Goal: Transaction & Acquisition: Purchase product/service

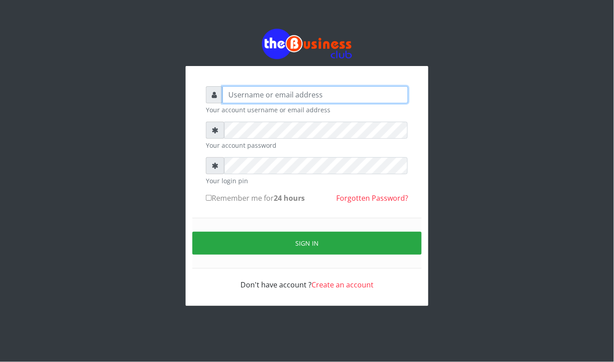
type input "kennyclassy"
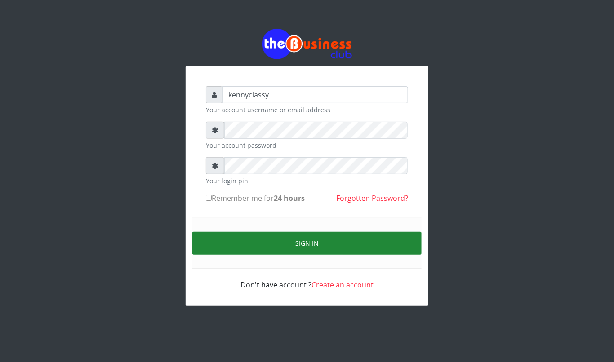
click at [320, 239] on button "Sign in" at bounding box center [306, 243] width 229 height 23
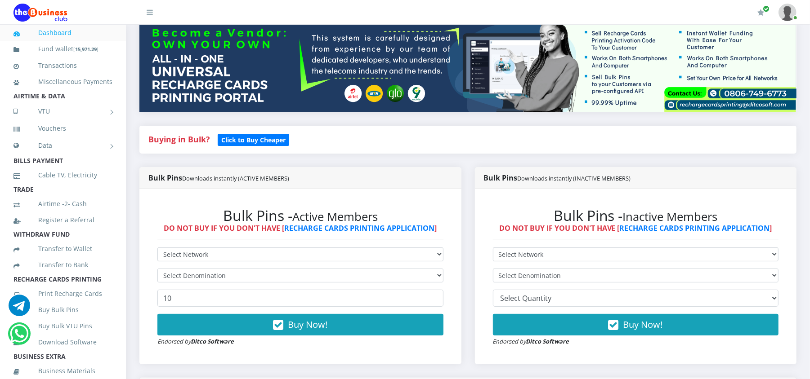
scroll to position [120, 0]
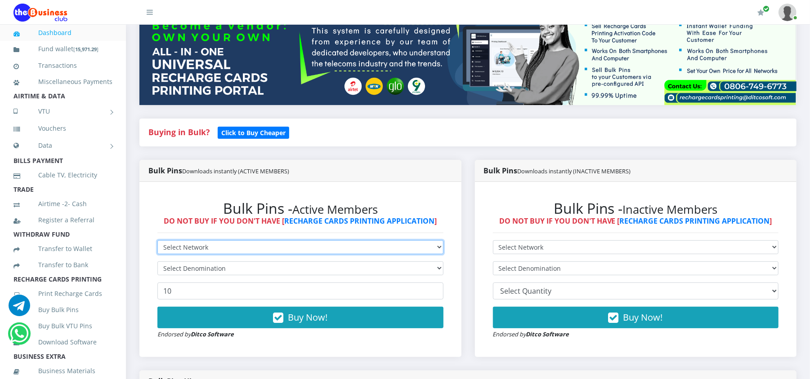
click at [428, 243] on select "Select Network MTN Globacom 9Mobile Airtel" at bounding box center [300, 248] width 286 height 14
select select "MTN"
click at [157, 241] on select "Select Network MTN Globacom 9Mobile Airtel" at bounding box center [300, 248] width 286 height 14
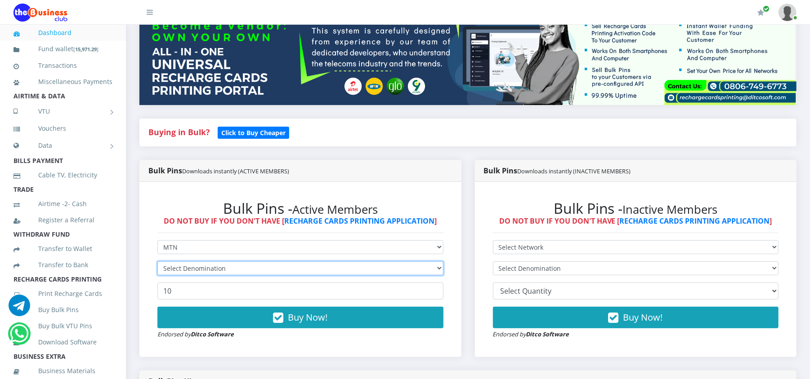
click at [401, 265] on select "Select Denomination" at bounding box center [300, 269] width 286 height 14
click at [397, 272] on select "Select Denomination" at bounding box center [300, 269] width 286 height 14
click at [157, 262] on select "Select Denomination" at bounding box center [300, 269] width 286 height 14
click at [387, 268] on select "Select Denomination" at bounding box center [300, 269] width 286 height 14
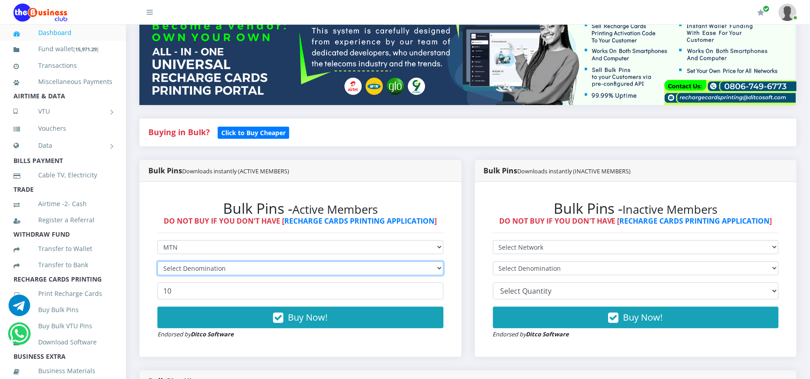
click at [387, 268] on select "Select Denomination" at bounding box center [300, 269] width 286 height 14
click at [157, 262] on select "Select Denomination" at bounding box center [300, 269] width 286 height 14
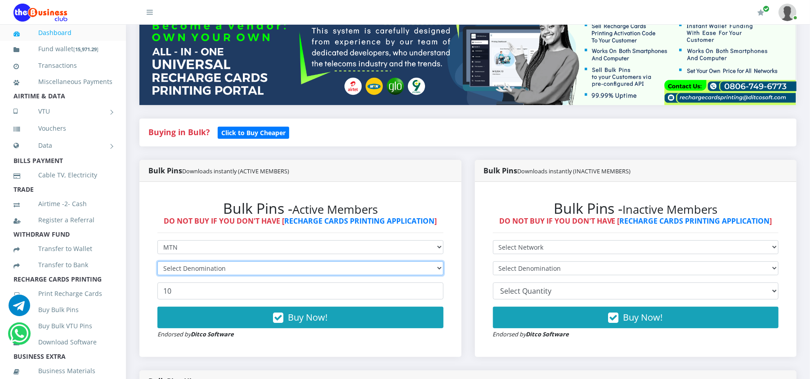
click at [356, 271] on select "Select Denomination" at bounding box center [300, 269] width 286 height 14
click at [157, 262] on select "Select Denomination" at bounding box center [300, 269] width 286 height 14
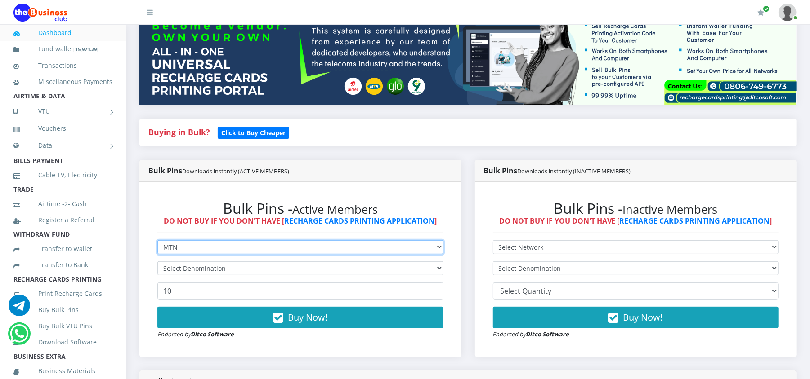
click at [349, 241] on select "Select Network MTN Globacom 9Mobile Airtel" at bounding box center [300, 248] width 286 height 14
click at [157, 241] on select "Select Network MTN Globacom 9Mobile Airtel" at bounding box center [300, 248] width 286 height 14
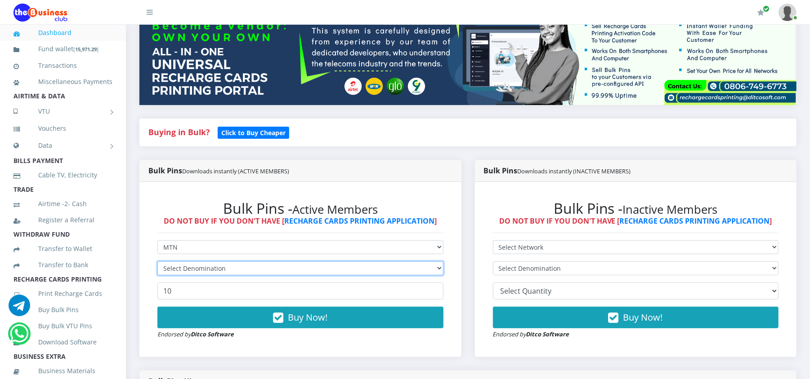
click at [339, 274] on select "Select Denomination" at bounding box center [300, 269] width 286 height 14
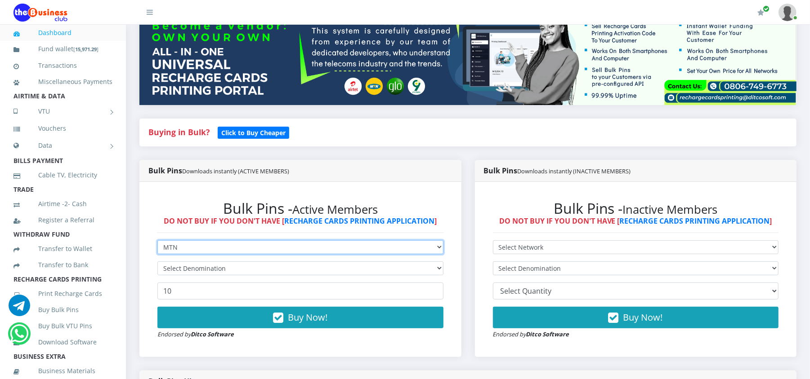
click at [333, 251] on select "Select Network MTN Globacom 9Mobile Airtel" at bounding box center [300, 248] width 286 height 14
select select "Glo"
click at [157, 241] on select "Select Network MTN Globacom 9Mobile Airtel" at bounding box center [300, 248] width 286 height 14
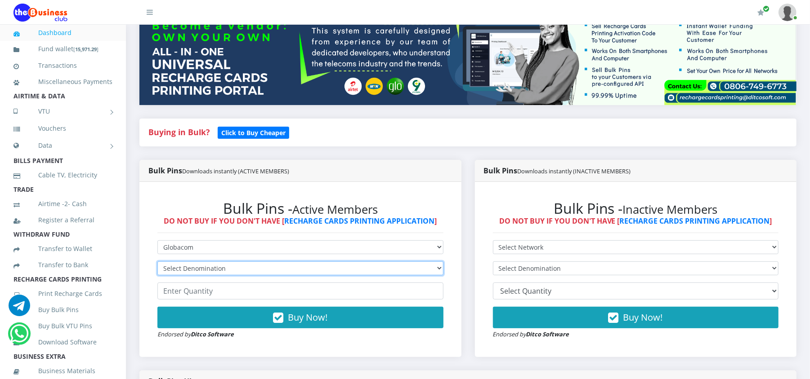
click at [211, 267] on select "Select Denomination" at bounding box center [300, 269] width 286 height 14
click at [157, 262] on select "Select Denomination" at bounding box center [300, 269] width 286 height 14
click at [426, 264] on select "Select Denomination Glo NGN100 - ₦96.50 Glo NGN200 - ₦193.00 Glo NGN500 - ₦482.…" at bounding box center [300, 269] width 286 height 14
click at [157, 262] on select "Select Denomination Glo NGN100 - ₦96.50 Glo NGN200 - ₦193.00 Glo NGN500 - ₦482.…" at bounding box center [300, 269] width 286 height 14
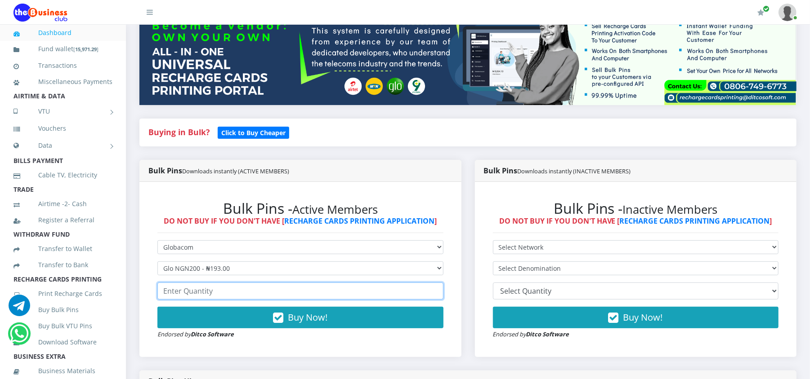
click at [373, 288] on input "number" at bounding box center [300, 291] width 286 height 17
click at [340, 299] on input "number" at bounding box center [300, 291] width 286 height 17
click at [340, 294] on input "number" at bounding box center [300, 291] width 286 height 17
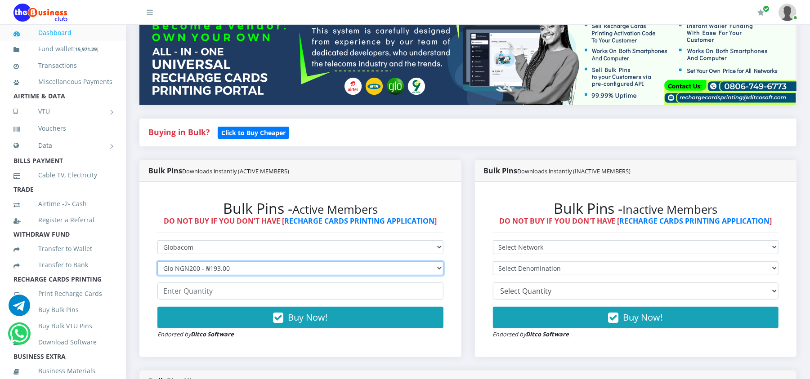
click at [326, 267] on select "Select Denomination Glo NGN100 - ₦96.50 Glo NGN200 - ₦193.00 Glo NGN500 - ₦482.…" at bounding box center [300, 269] width 286 height 14
select select "482.5-500"
click at [157, 262] on select "Select Denomination Glo NGN100 - ₦96.50 Glo NGN200 - ₦193.00 Glo NGN500 - ₦482.…" at bounding box center [300, 269] width 286 height 14
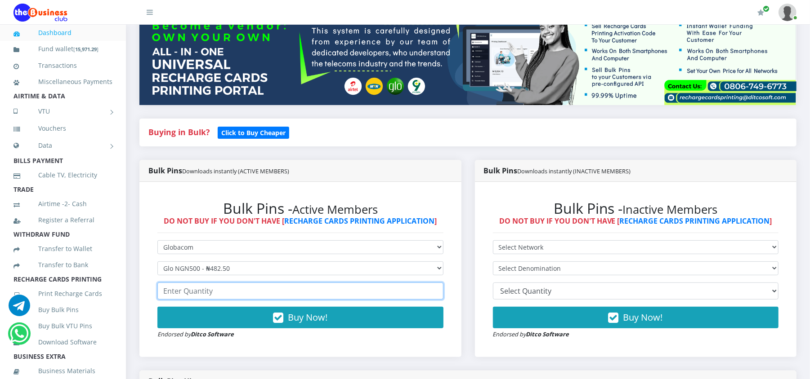
click at [282, 290] on input "number" at bounding box center [300, 291] width 286 height 17
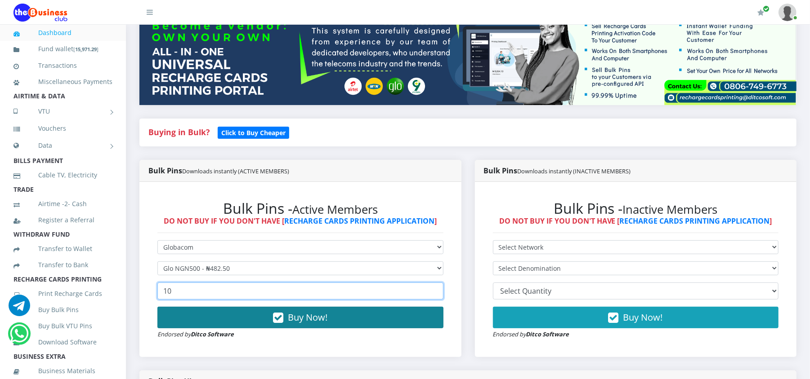
type input "10"
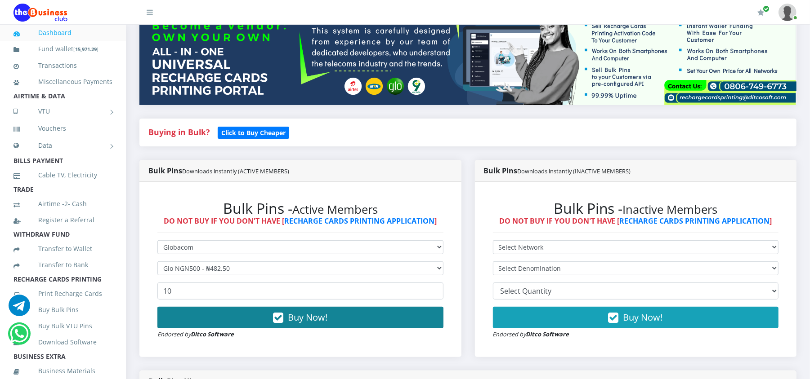
click at [272, 312] on button "Buy Now!" at bounding box center [300, 318] width 286 height 22
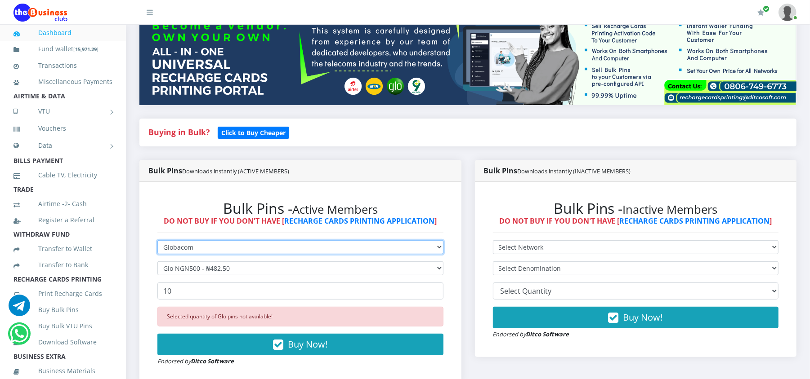
click at [220, 254] on select "Select Network MTN Globacom 9Mobile Airtel" at bounding box center [300, 248] width 286 height 14
select select "Airtel"
click at [157, 241] on select "Select Network MTN Globacom 9Mobile Airtel" at bounding box center [300, 248] width 286 height 14
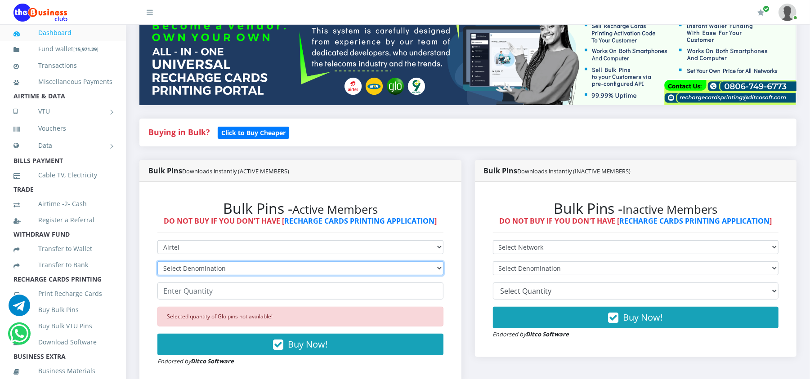
click at [199, 269] on select "Select Denomination Airtel NGN100 - ₦96.37 Airtel NGN200 - ₦192.74 Airtel NGN50…" at bounding box center [300, 269] width 286 height 14
select select "481.85-500"
click at [157, 262] on select "Select Denomination Airtel NGN100 - ₦96.37 Airtel NGN200 - ₦192.74 Airtel NGN50…" at bounding box center [300, 269] width 286 height 14
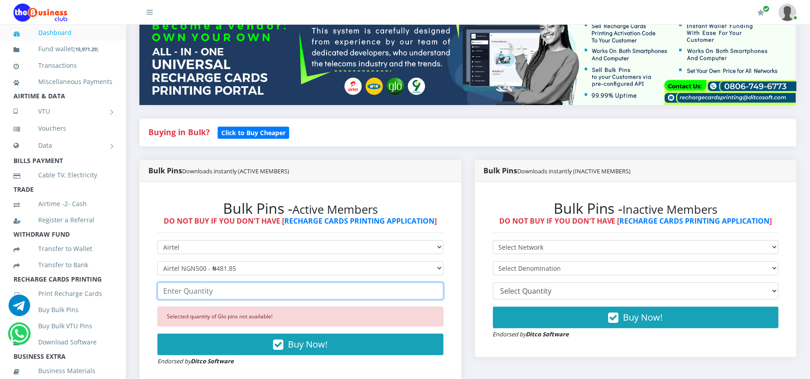
click at [196, 292] on input "number" at bounding box center [300, 291] width 286 height 17
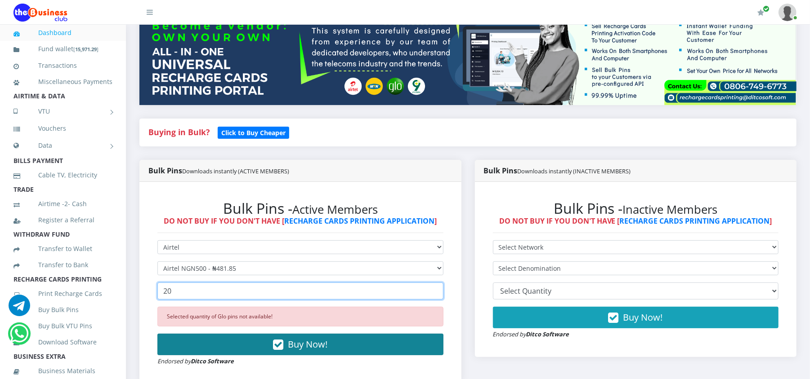
type input "20"
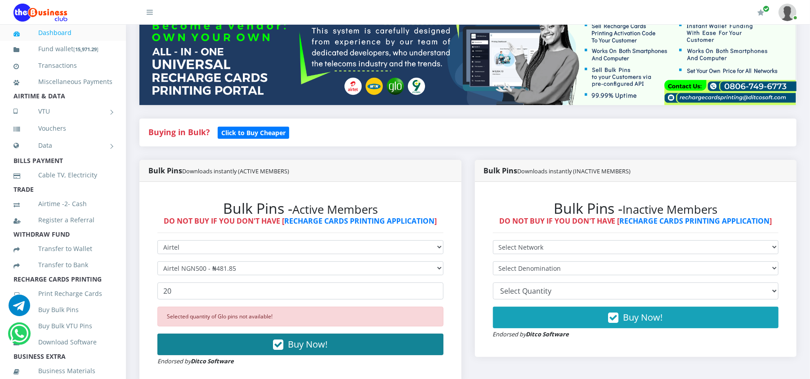
click at [201, 339] on button "Buy Now!" at bounding box center [300, 345] width 286 height 22
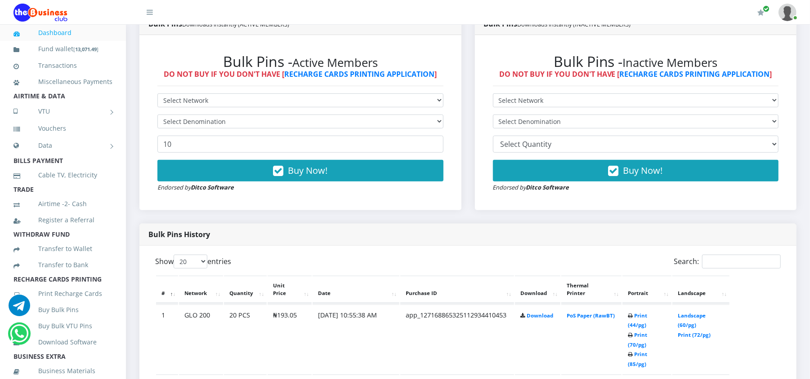
scroll to position [240, 0]
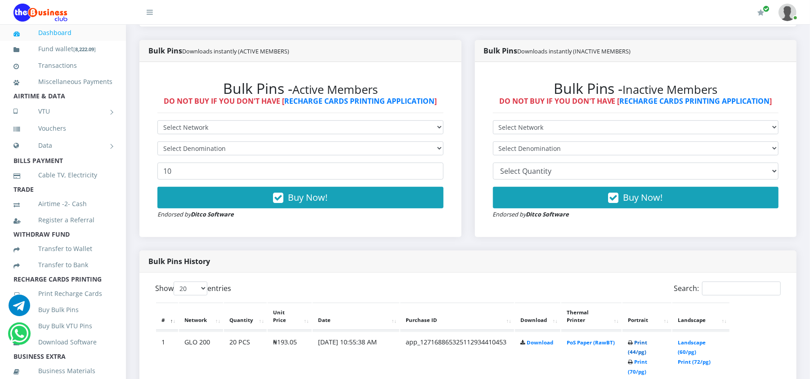
click at [647, 342] on link "Print (44/pg)" at bounding box center [637, 347] width 19 height 17
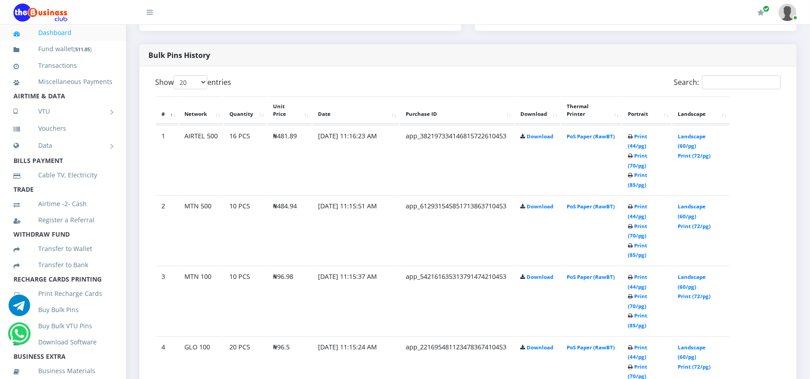
scroll to position [455, 0]
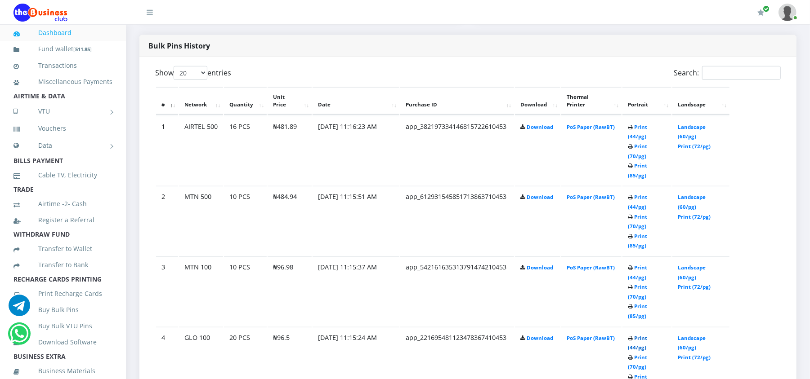
click at [645, 335] on link "Print (44/pg)" at bounding box center [637, 343] width 19 height 17
click at [636, 264] on link "Print (44/pg)" at bounding box center [637, 272] width 19 height 17
click at [643, 194] on link "Print (44/pg)" at bounding box center [637, 202] width 19 height 17
click at [646, 128] on link "Print (44/pg)" at bounding box center [637, 132] width 19 height 17
